Goal: Task Accomplishment & Management: Use online tool/utility

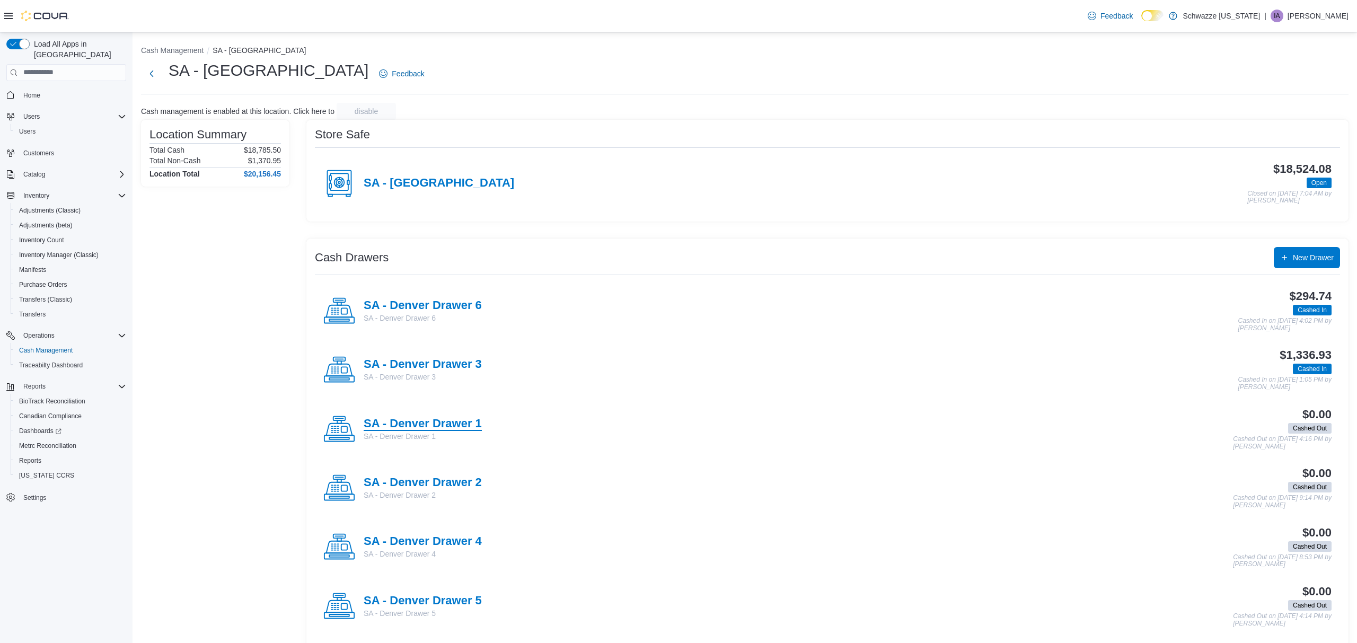
click at [447, 430] on h4 "SA - Denver Drawer 1" at bounding box center [423, 424] width 118 height 14
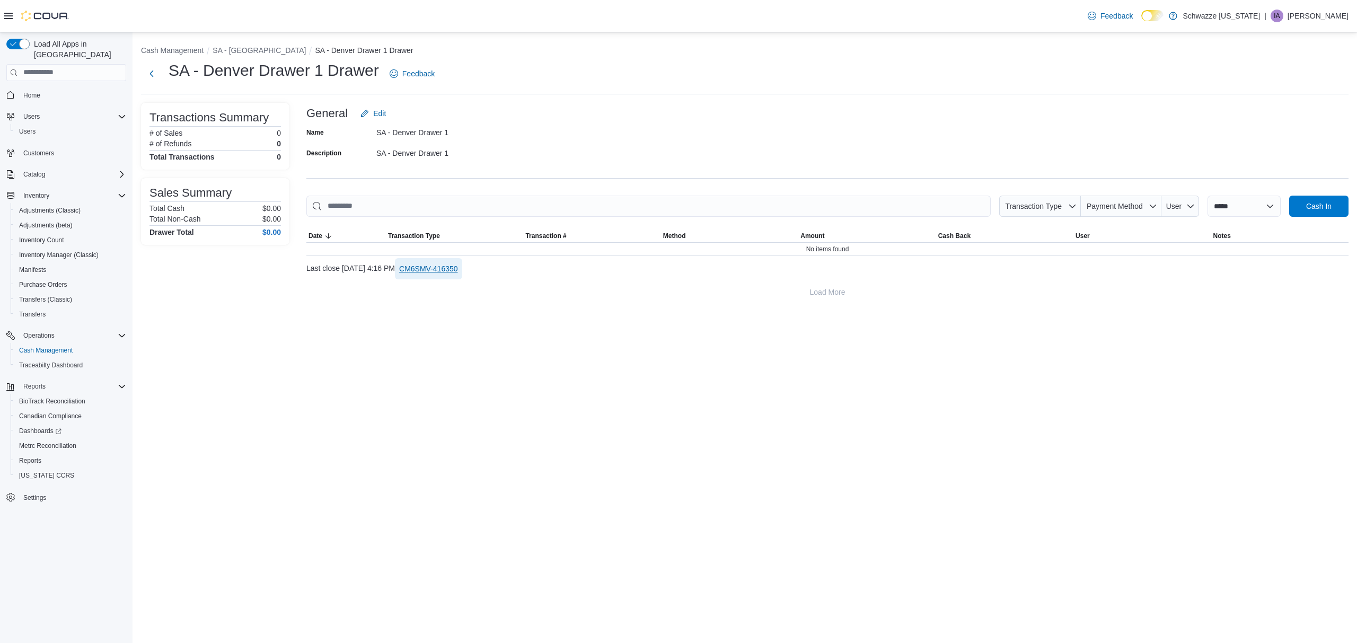
click at [458, 272] on span "CM6SMV-416350" at bounding box center [428, 268] width 59 height 11
